Goal: Task Accomplishment & Management: Complete application form

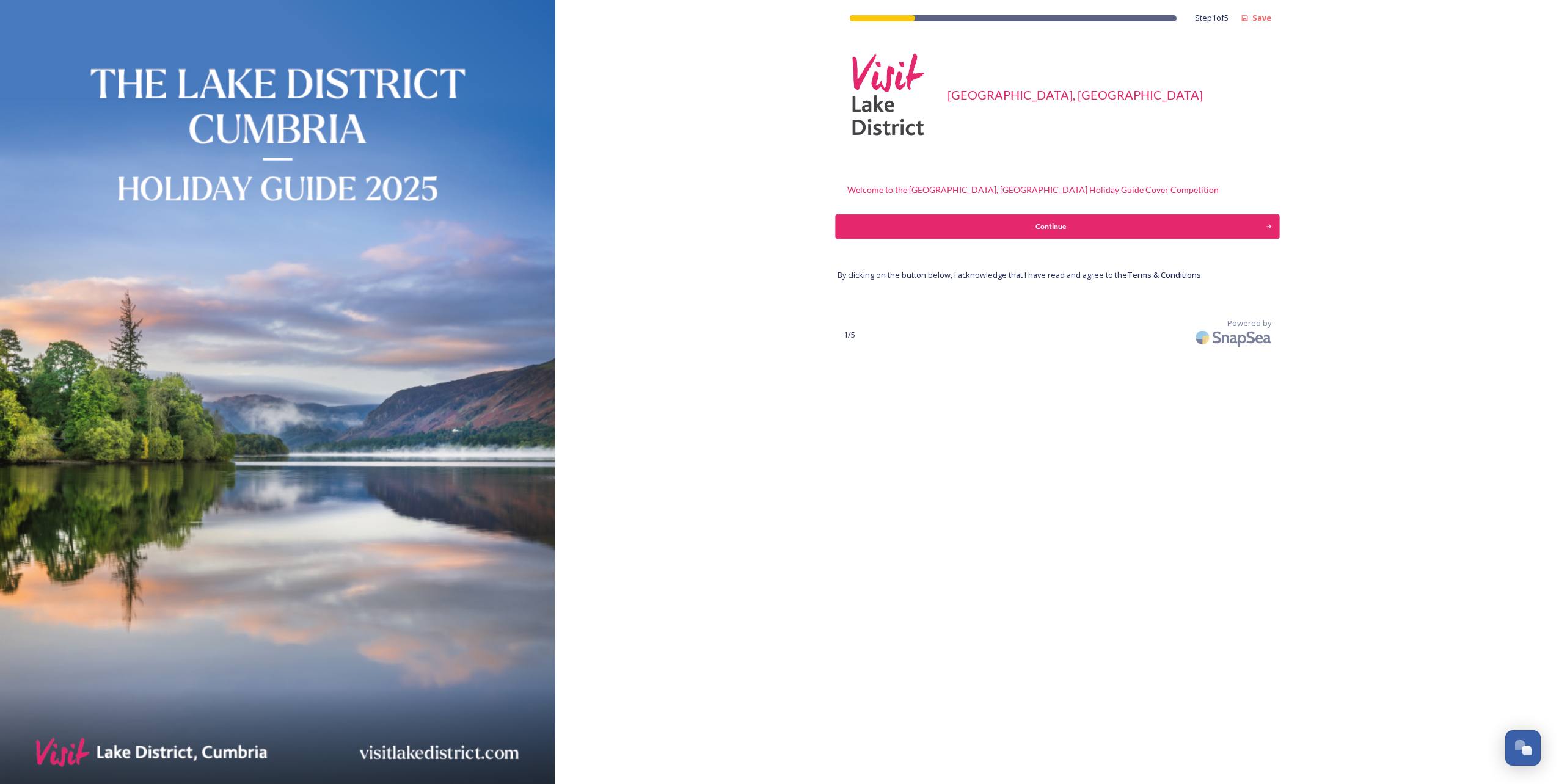
click at [909, 230] on div "Continue" at bounding box center [1051, 226] width 417 height 11
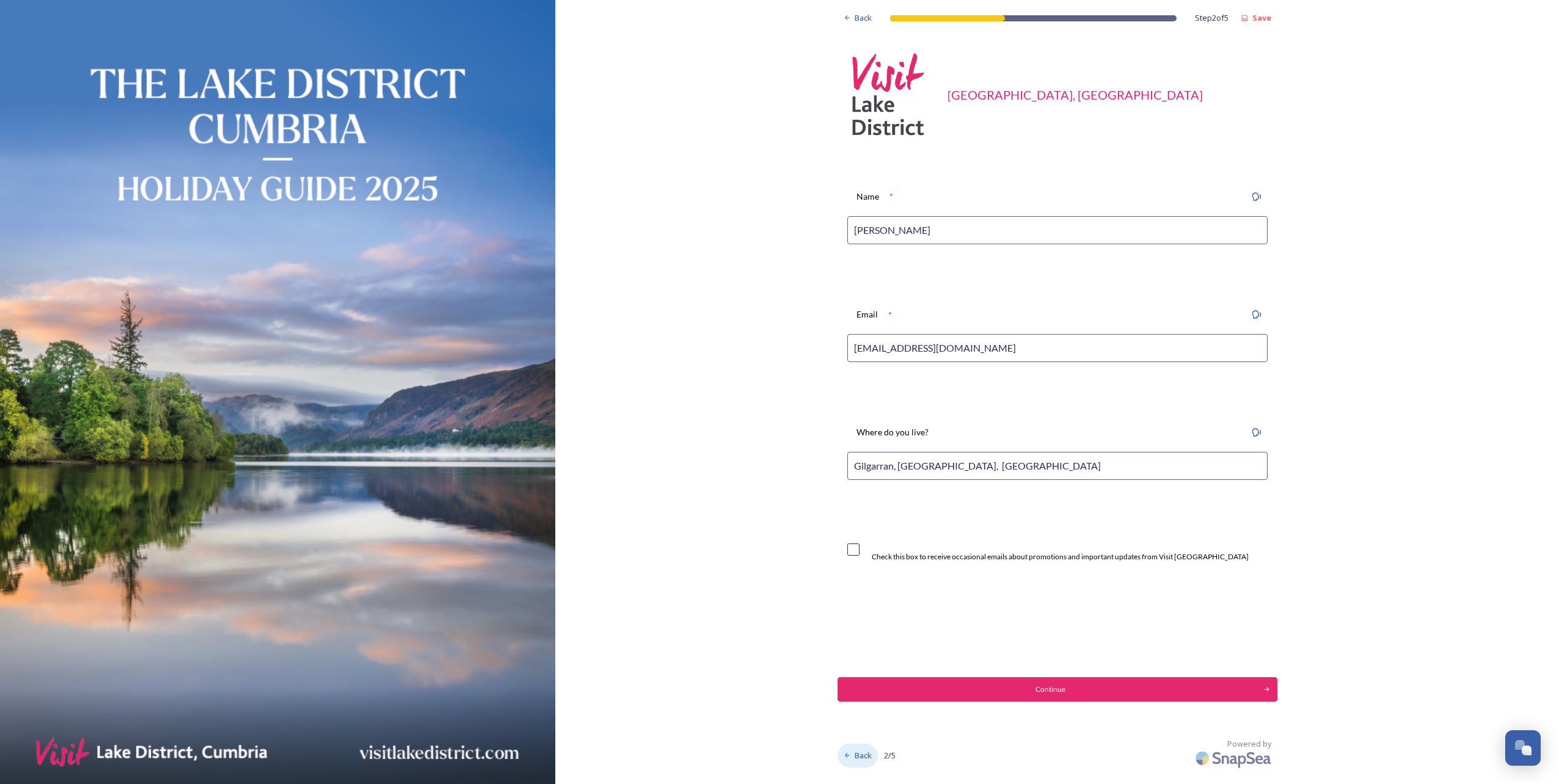
click at [865, 756] on span "Back" at bounding box center [863, 756] width 17 height 12
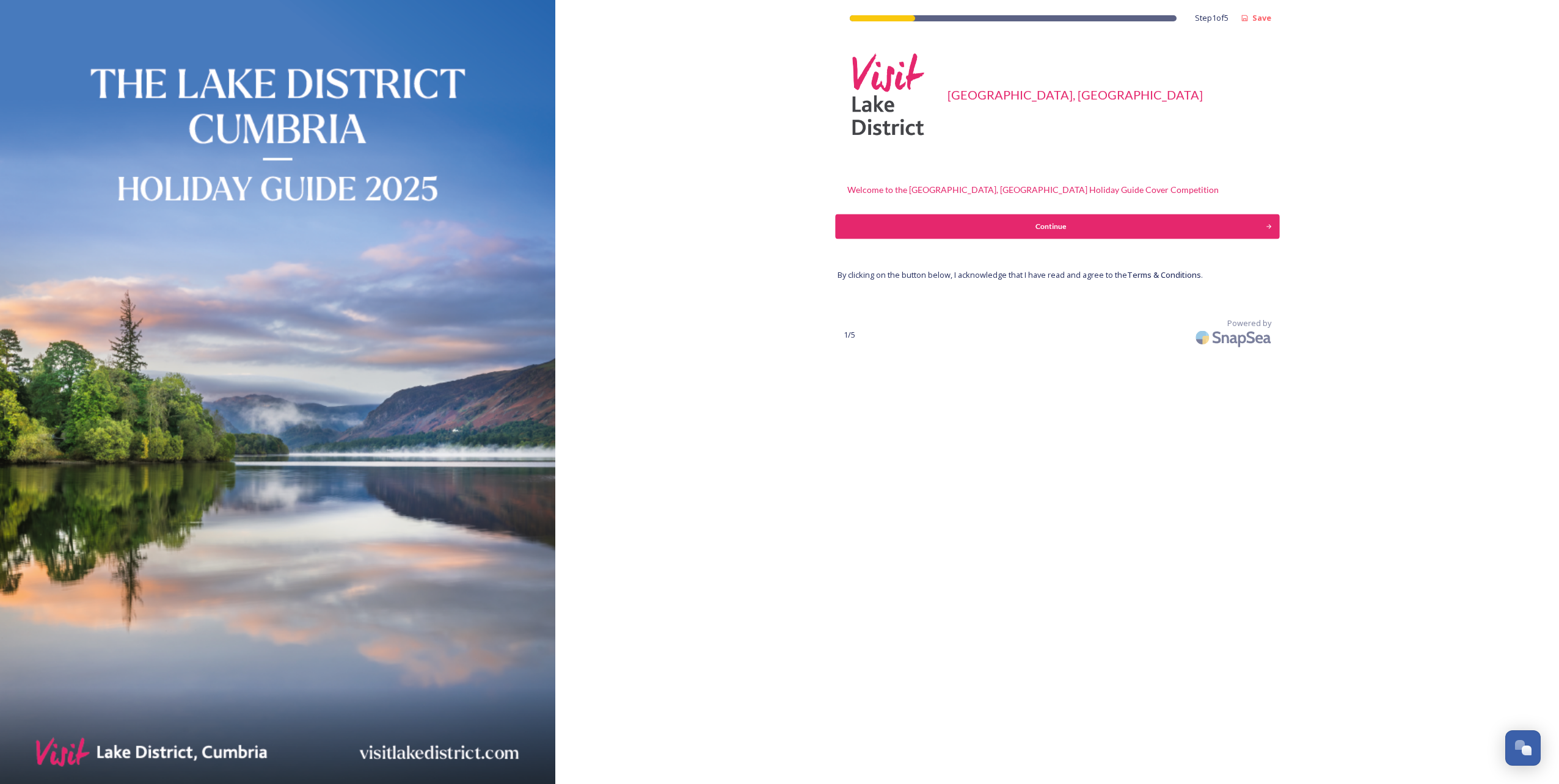
click at [1102, 226] on div "Continue" at bounding box center [1051, 226] width 417 height 11
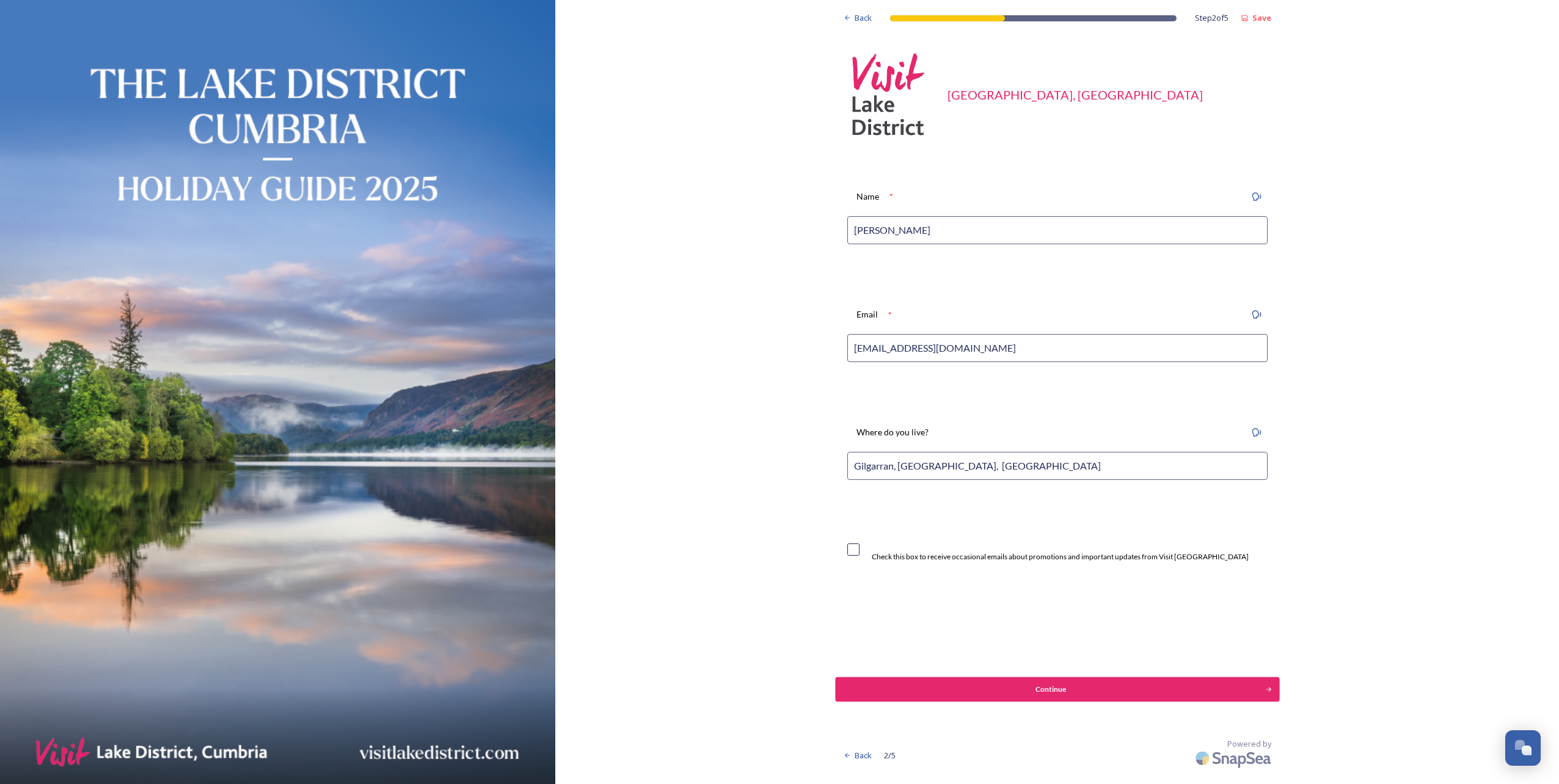
click at [1011, 690] on div "Continue" at bounding box center [1051, 689] width 417 height 11
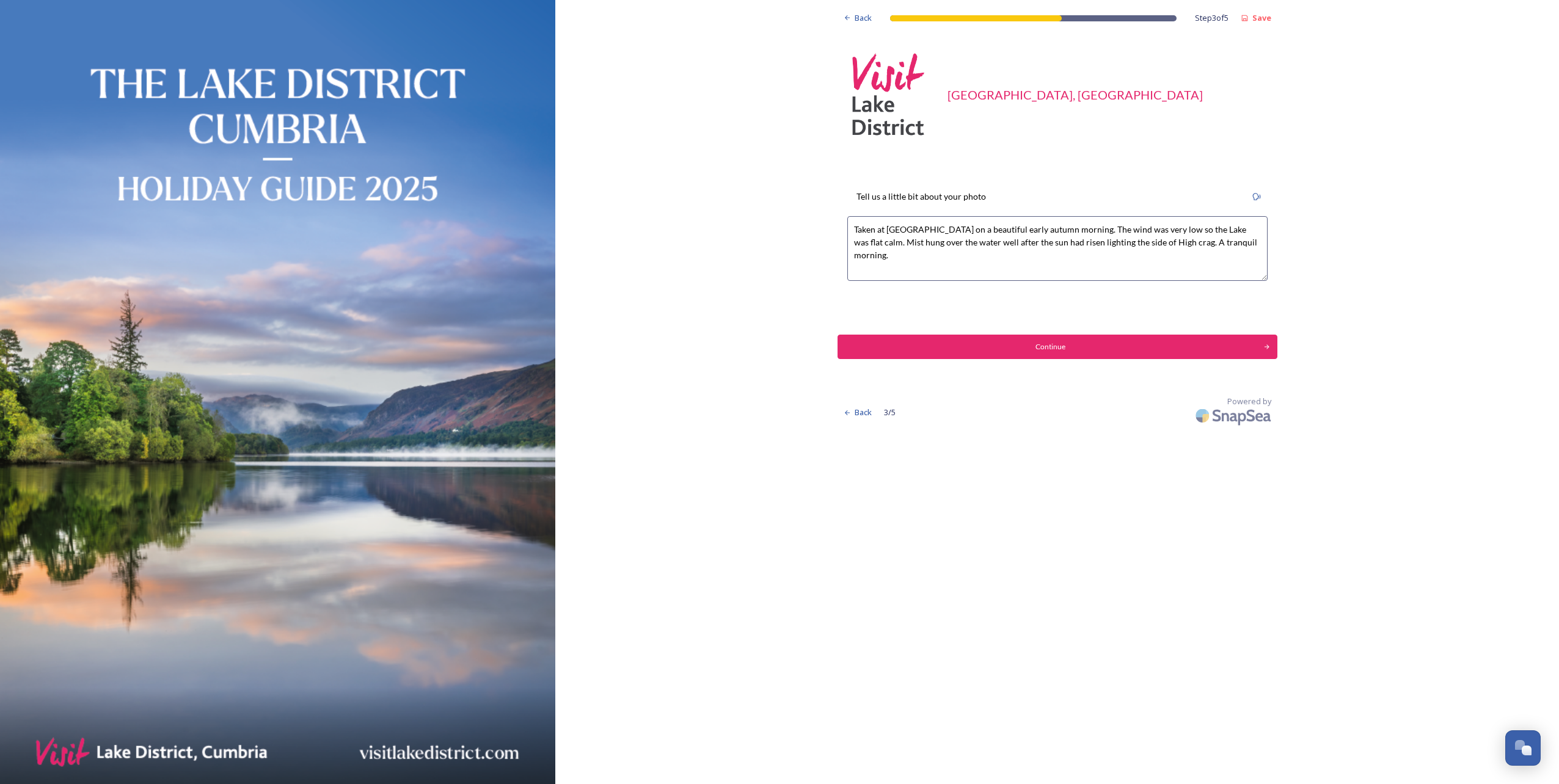
click at [886, 228] on textarea "Taken at [GEOGRAPHIC_DATA] on a beautiful early autumn morning. The wind was ve…" at bounding box center [1057, 248] width 420 height 65
type textarea "Buttermere on a beautiful early autumn morning. The wind was very low so the La…"
click at [1054, 348] on div "Continue" at bounding box center [1051, 346] width 417 height 11
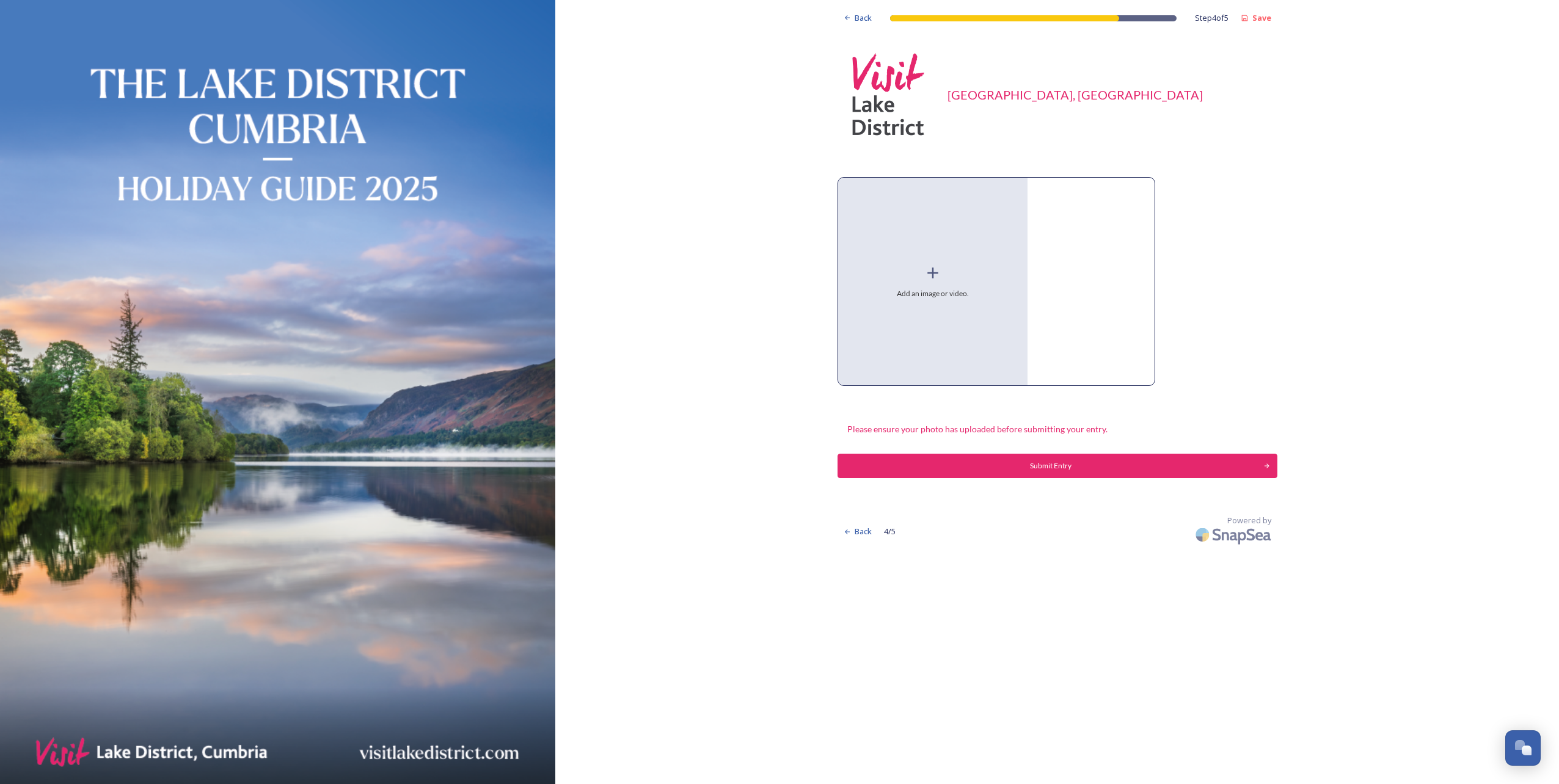
click at [939, 327] on div "Add an image or video." at bounding box center [933, 281] width 190 height 207
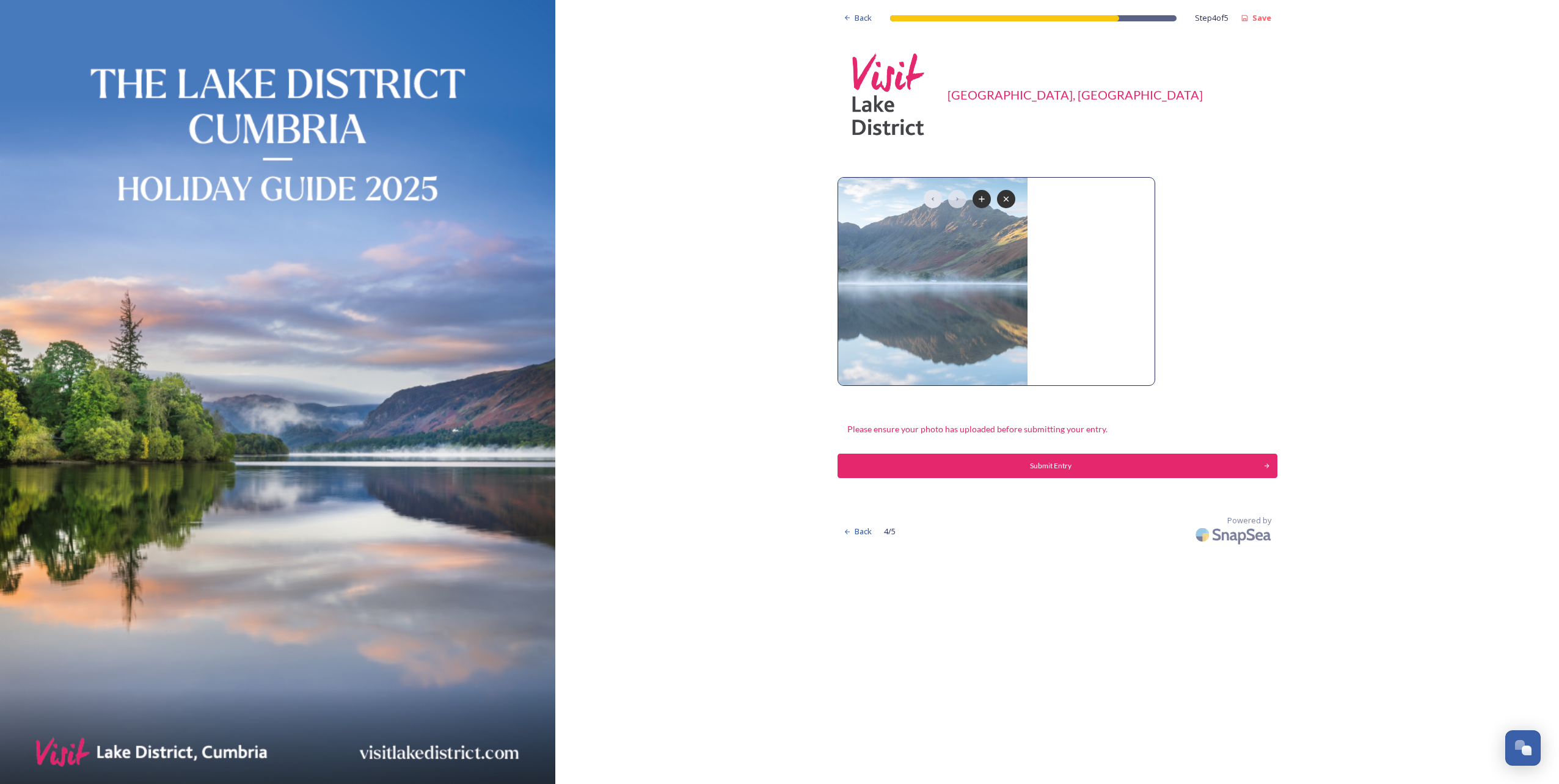
click at [957, 201] on icon at bounding box center [957, 199] width 10 height 10
click at [957, 198] on icon at bounding box center [958, 199] width 3 height 4
click at [931, 198] on icon at bounding box center [933, 199] width 10 height 10
click at [981, 199] on icon at bounding box center [982, 199] width 5 height 5
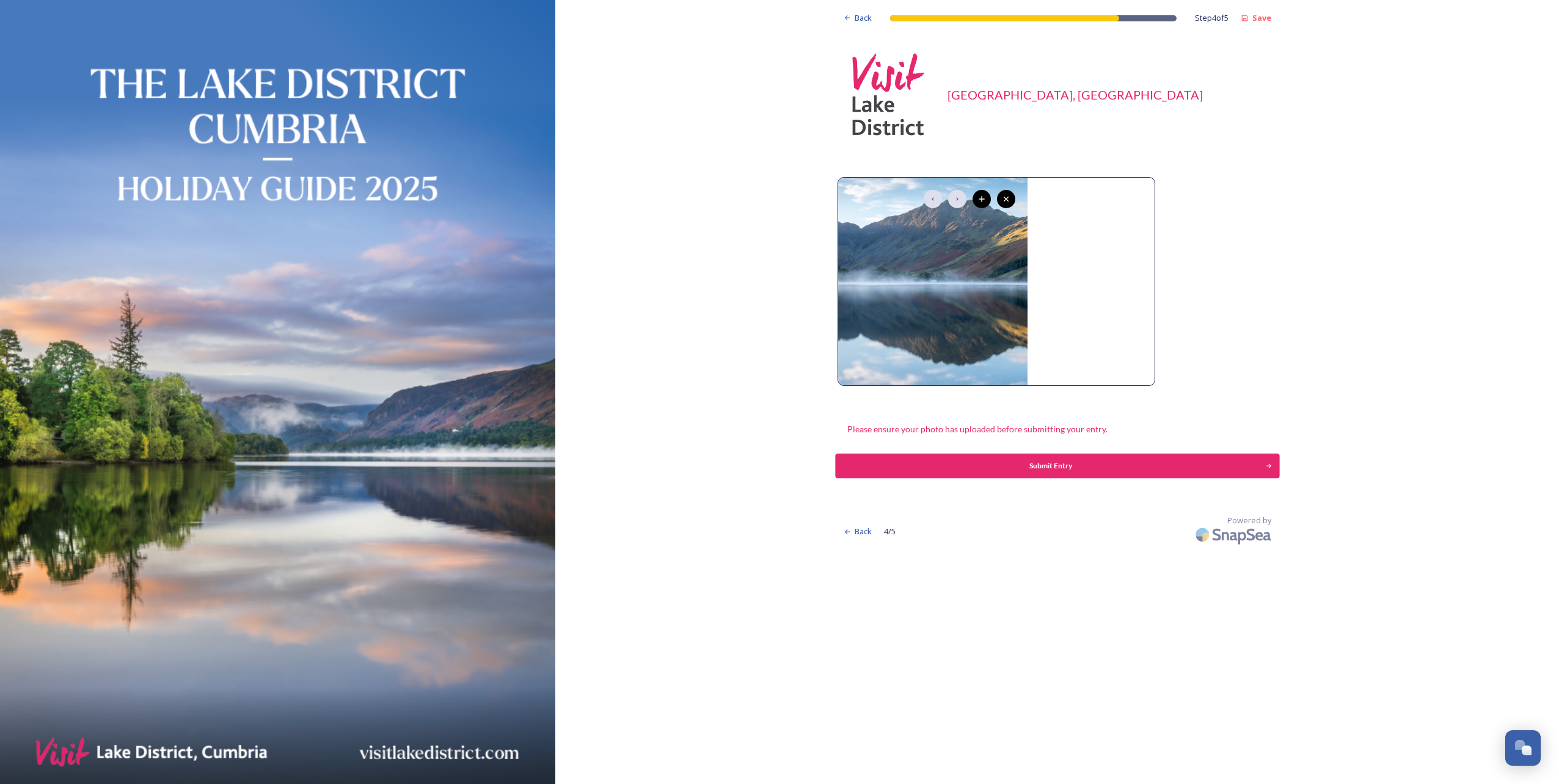
click at [1054, 468] on div "Submit Entry" at bounding box center [1051, 466] width 417 height 11
